Goal: Information Seeking & Learning: Learn about a topic

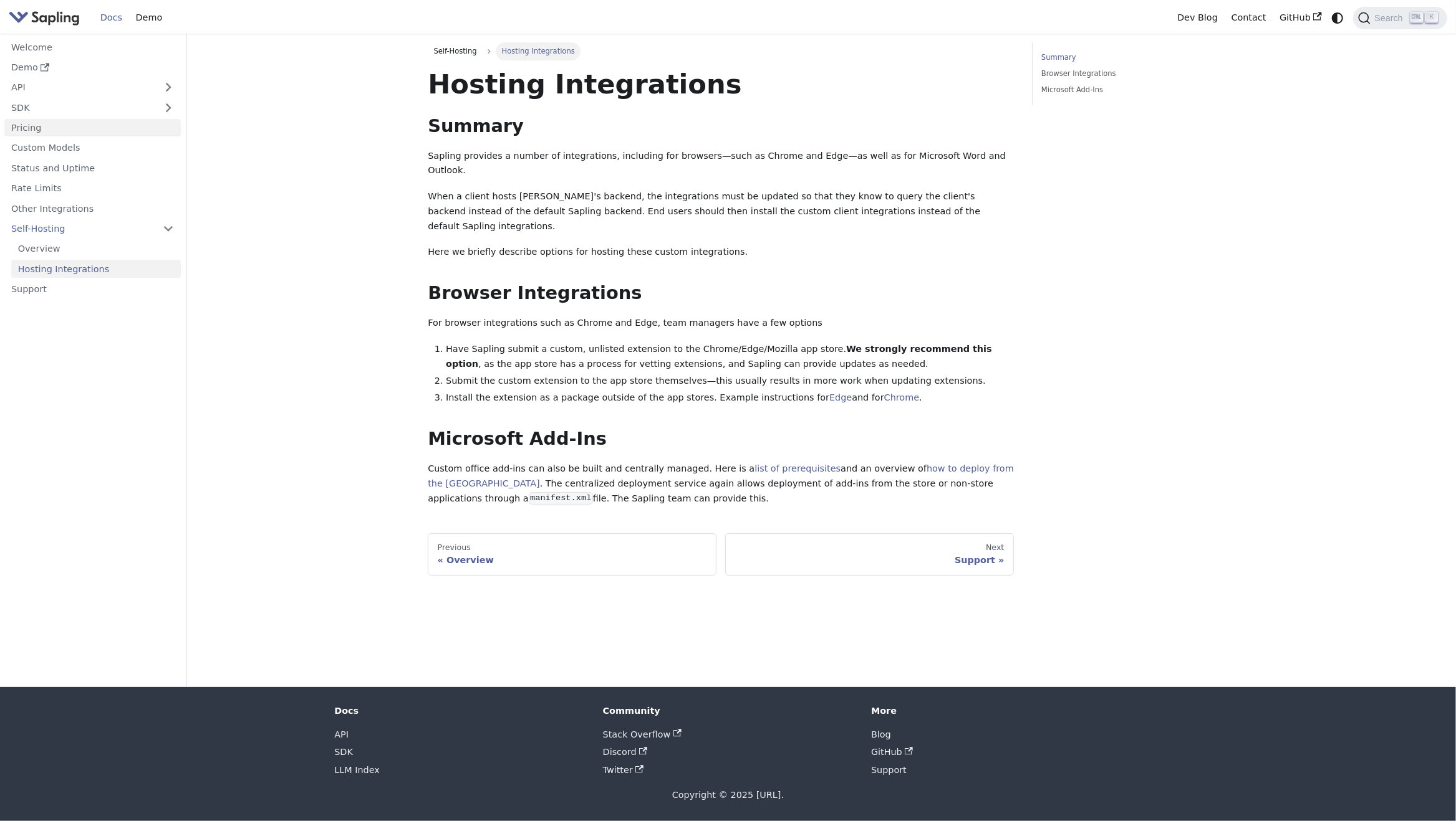
click at [52, 127] on link "Pricing" at bounding box center [93, 128] width 177 height 18
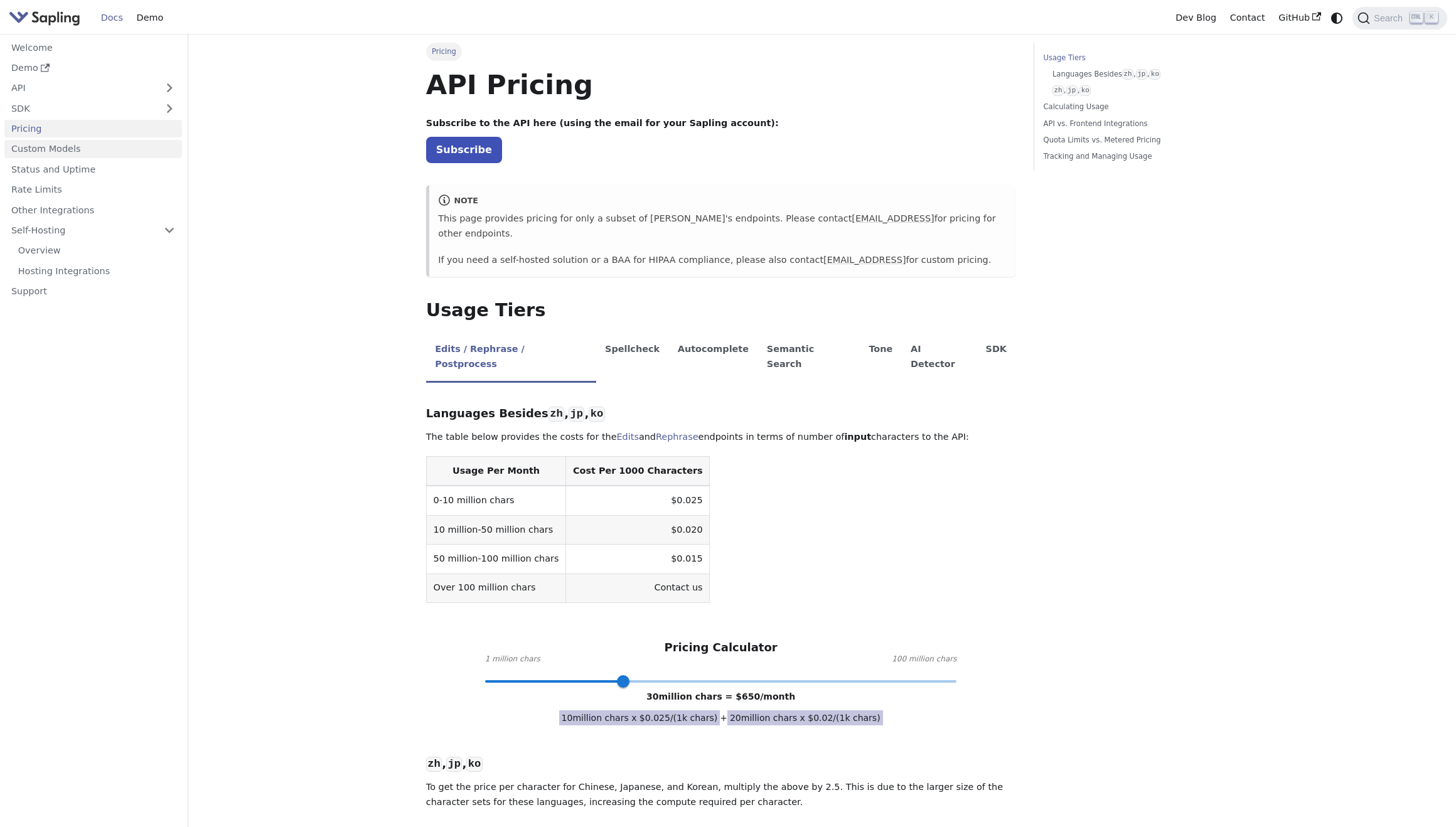
click at [35, 146] on link "Custom Models" at bounding box center [94, 149] width 178 height 19
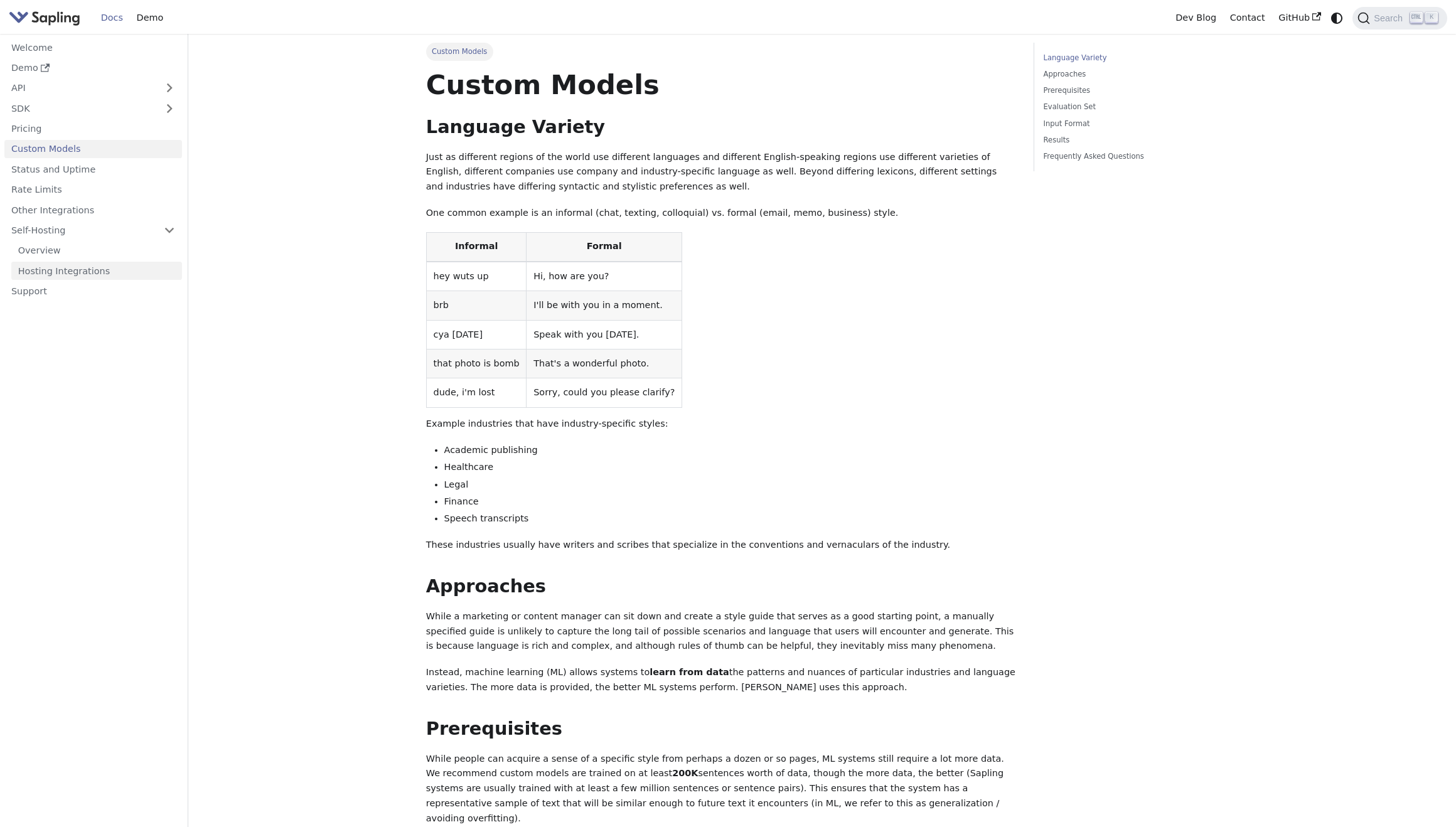
click at [56, 272] on link "Hosting Integrations" at bounding box center [97, 271] width 171 height 19
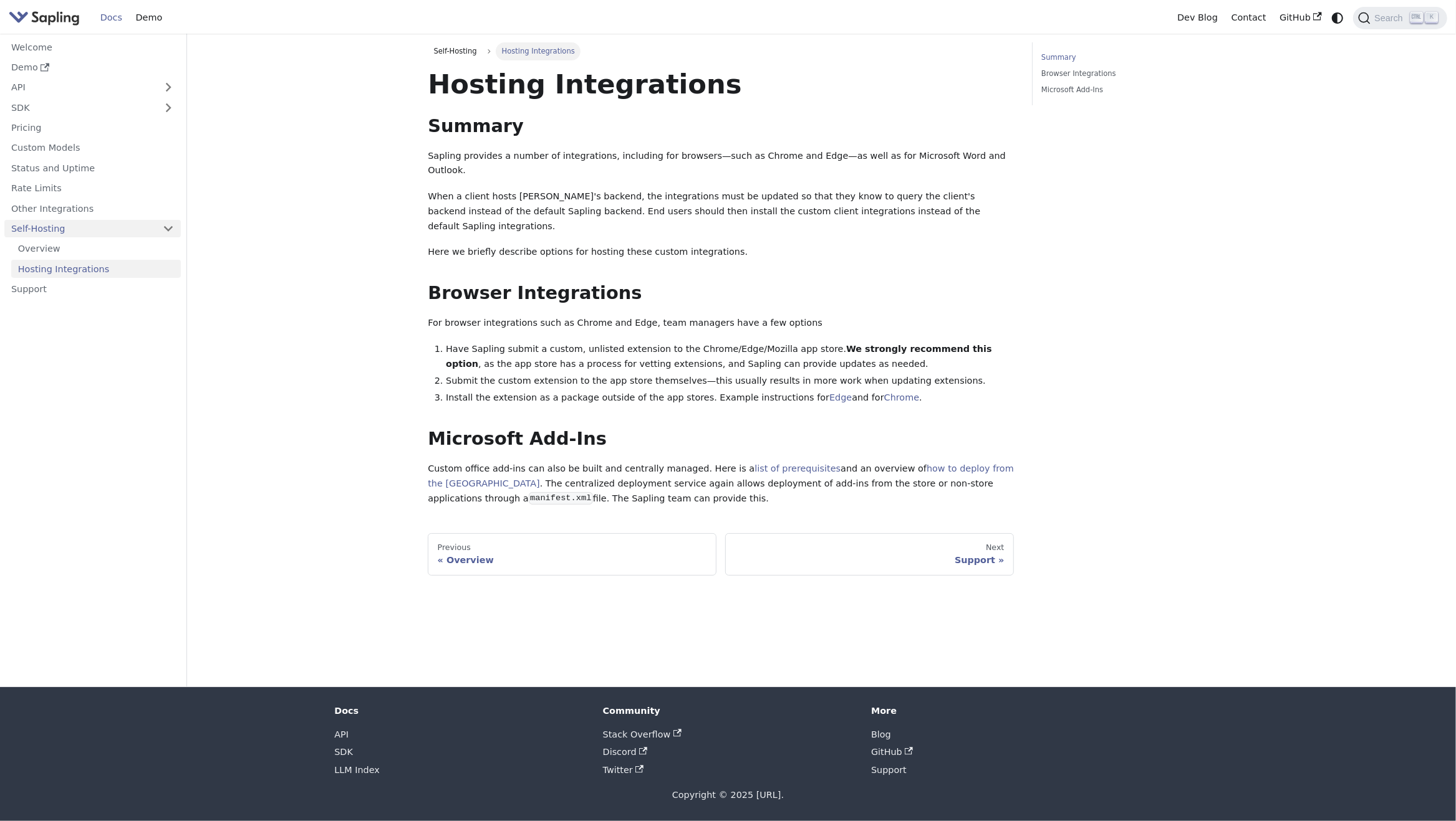
click at [46, 227] on link "Self-Hosting" at bounding box center [93, 229] width 177 height 18
click at [42, 224] on link "Self-Hosting" at bounding box center [93, 229] width 177 height 18
click at [45, 243] on link "Overview" at bounding box center [96, 249] width 170 height 18
